Goal: Find specific page/section: Find specific page/section

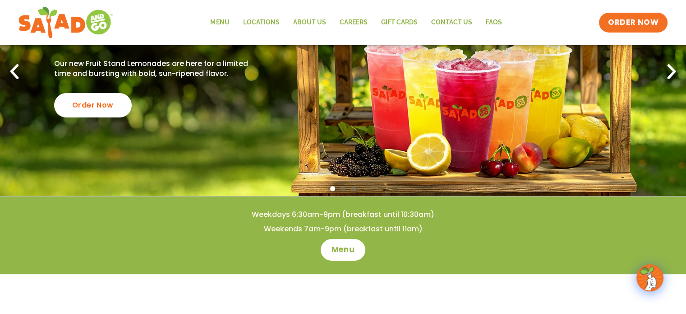
scroll to position [102, 0]
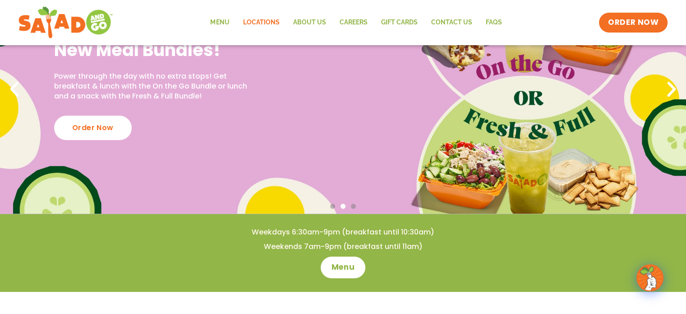
click at [254, 19] on link "Locations" at bounding box center [261, 22] width 50 height 21
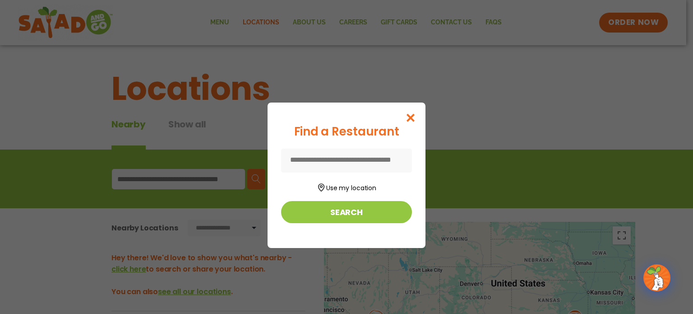
click at [346, 163] on input at bounding box center [346, 160] width 131 height 24
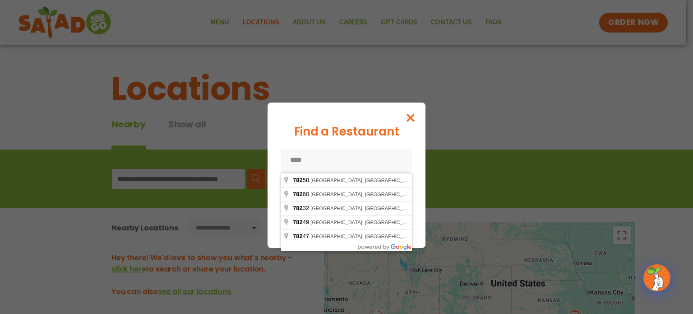
type input "*****"
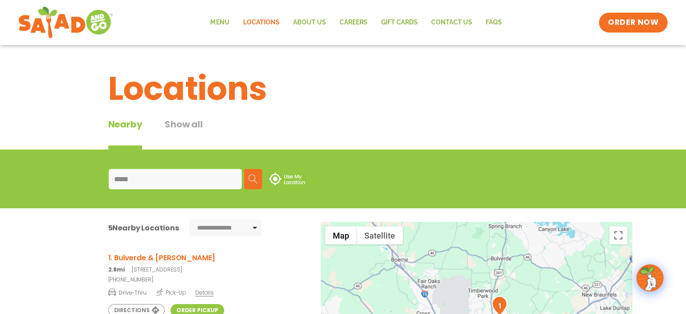
click at [203, 290] on span "Details" at bounding box center [204, 292] width 18 height 8
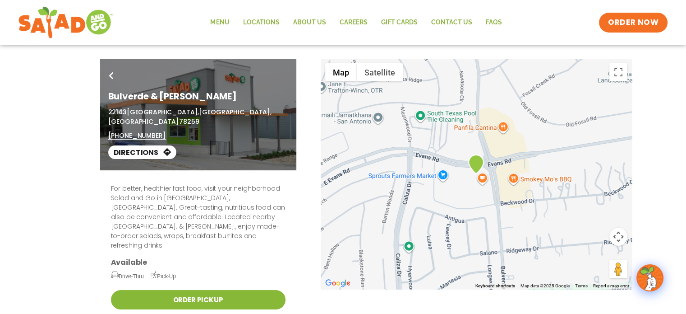
click at [234, 290] on link "Order Pickup" at bounding box center [198, 299] width 175 height 19
